Goal: Transaction & Acquisition: Purchase product/service

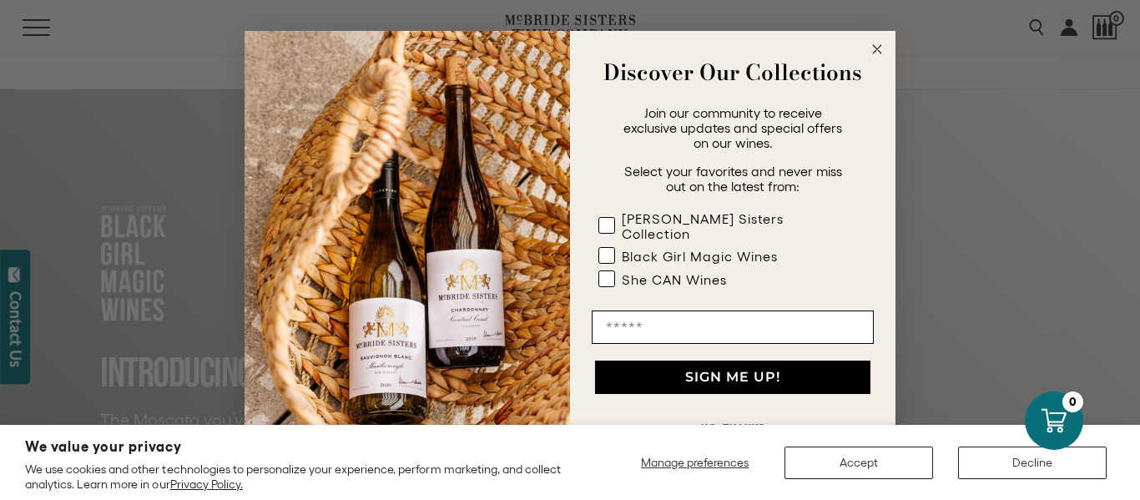
click at [876, 56] on circle "Close dialog" at bounding box center [877, 49] width 19 height 19
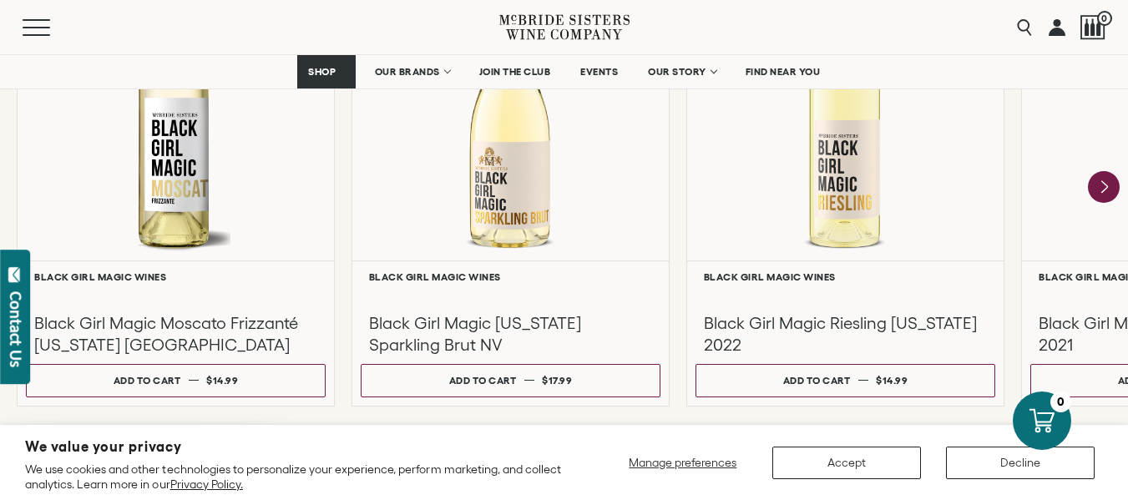
scroll to position [1633, 0]
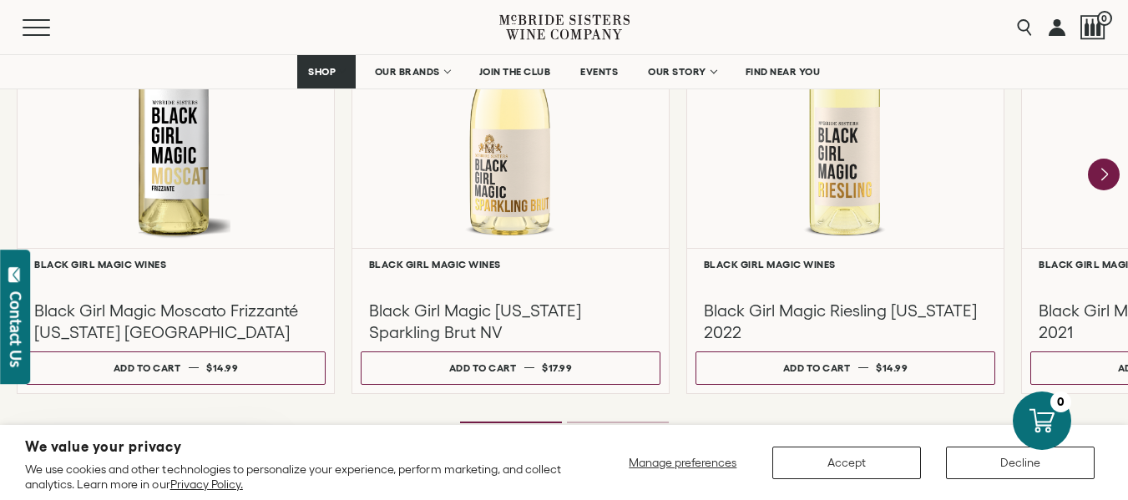
click at [1112, 170] on icon "Next" at bounding box center [1104, 175] width 32 height 32
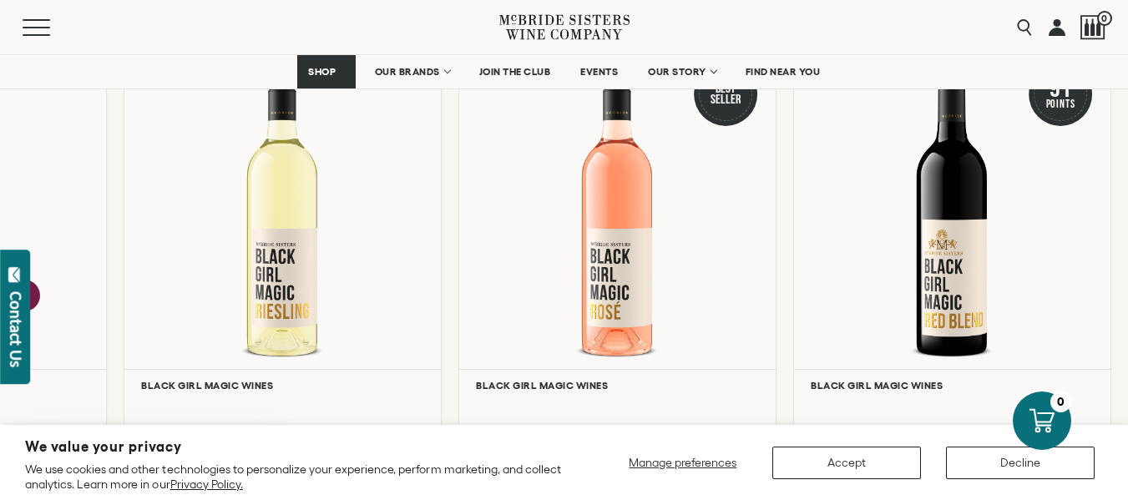
scroll to position [1511, 0]
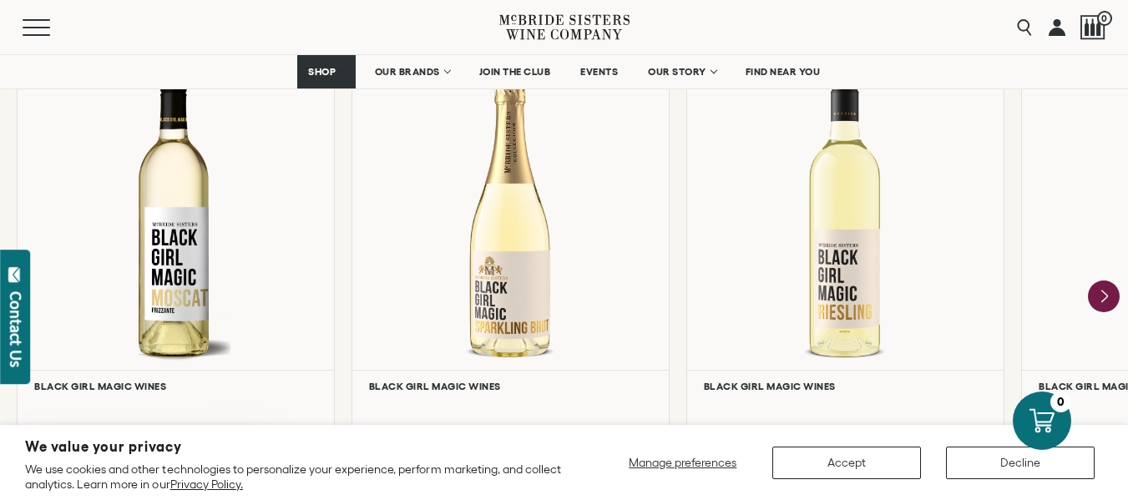
click at [1099, 303] on icon "Next" at bounding box center [1104, 296] width 32 height 32
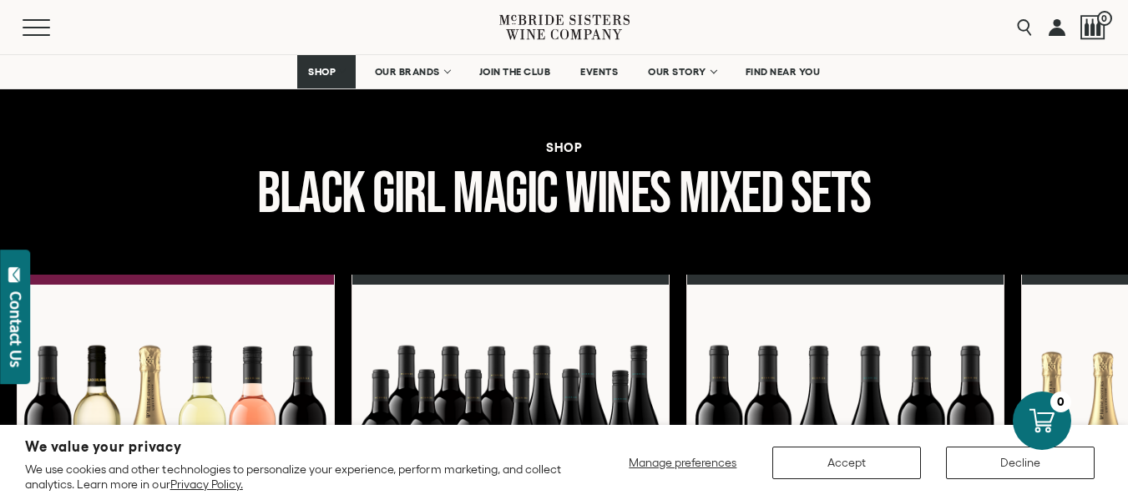
scroll to position [2072, 0]
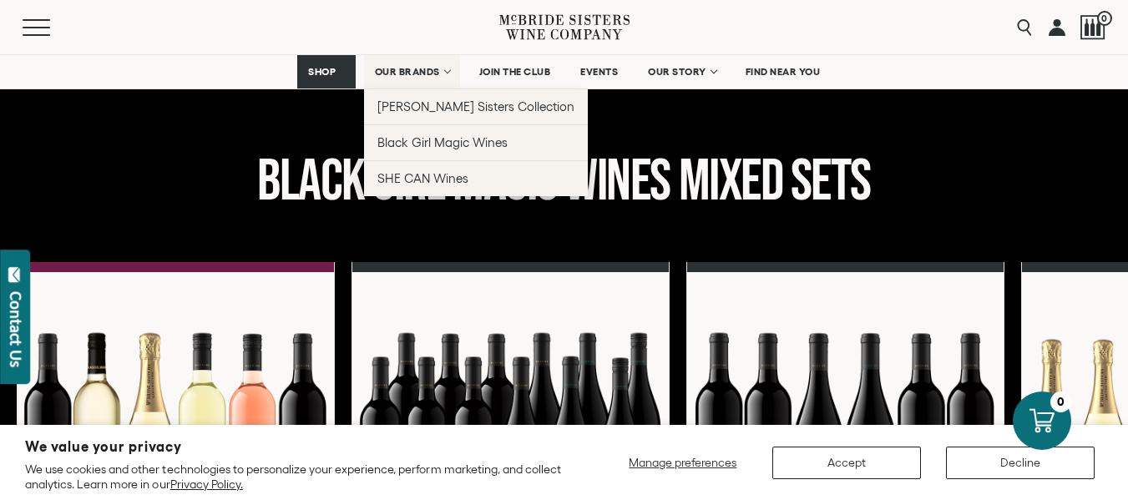
click at [437, 78] on link "OUR BRANDS" at bounding box center [412, 71] width 96 height 33
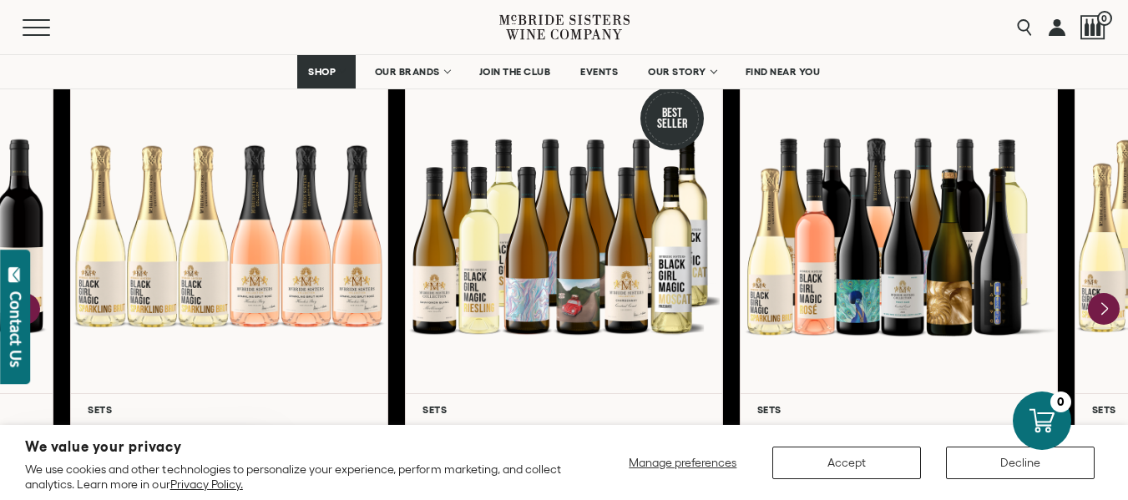
scroll to position [2259, 0]
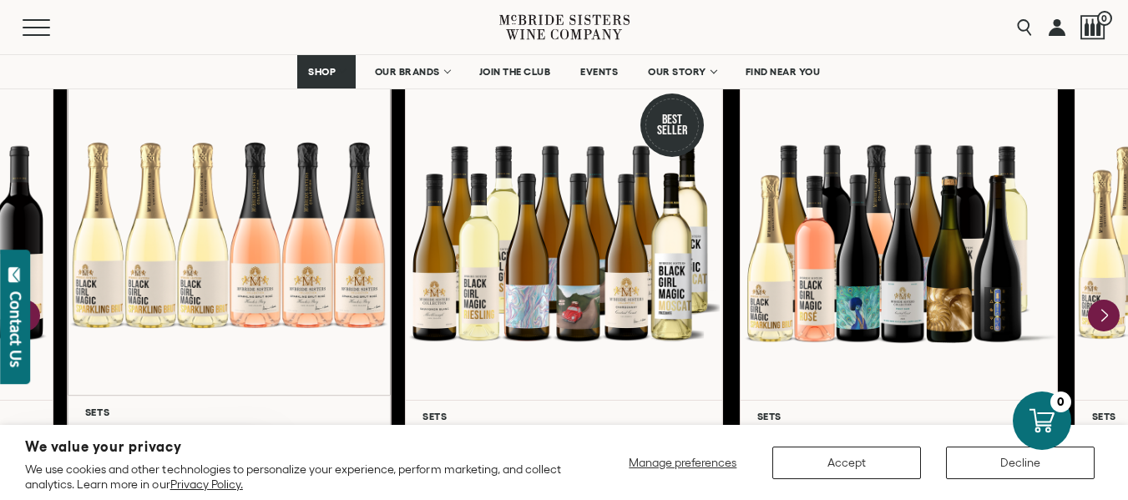
click at [345, 304] on div at bounding box center [229, 234] width 323 height 321
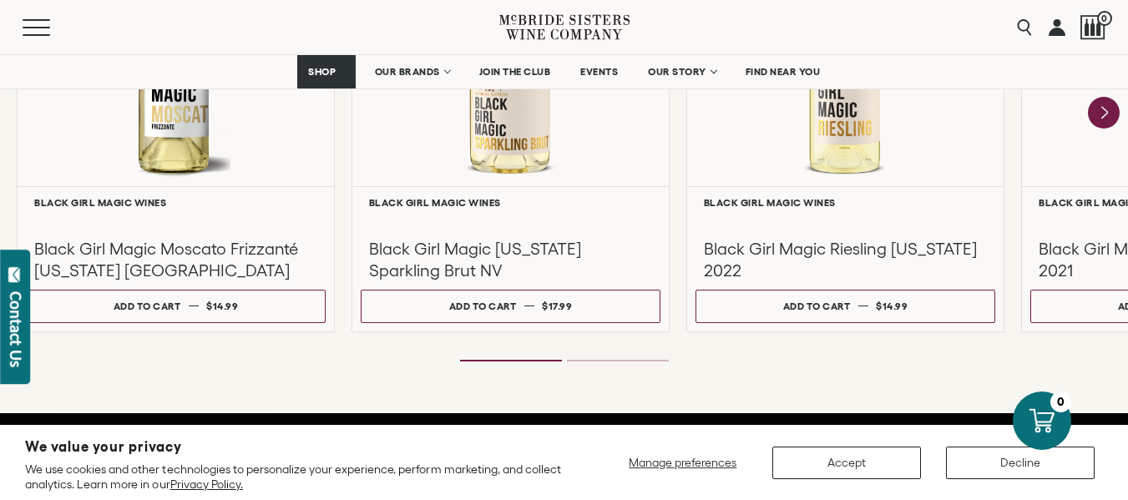
scroll to position [1675, 0]
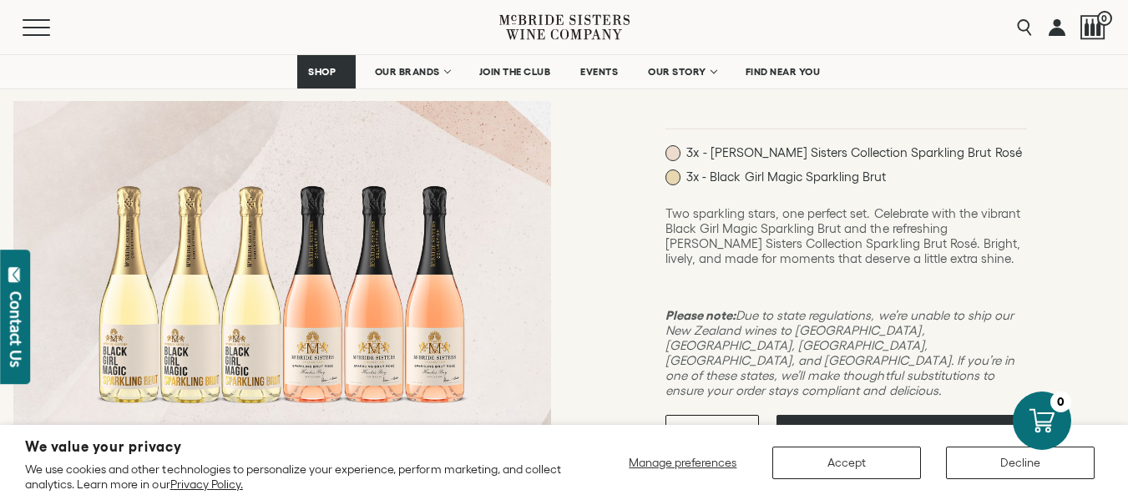
scroll to position [205, 0]
